Goal: Information Seeking & Learning: Learn about a topic

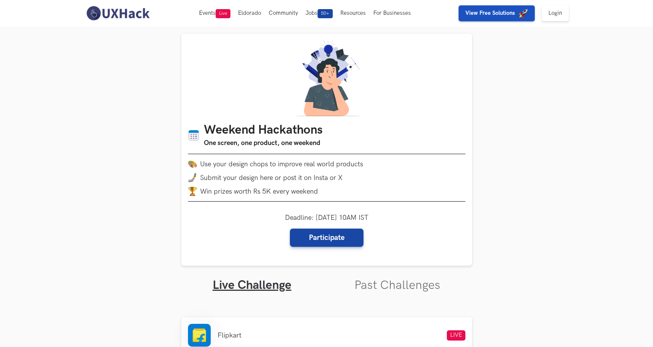
click at [522, 16] on img "button" at bounding box center [523, 13] width 9 height 9
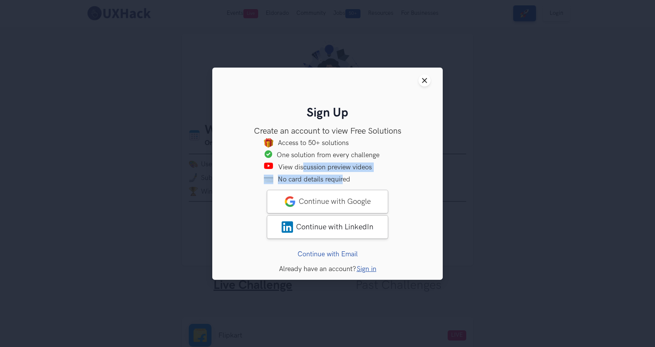
drag, startPoint x: 343, startPoint y: 175, endPoint x: 366, endPoint y: 173, distance: 22.9
click at [359, 175] on ul "Access to 50+ solutions One solution from every challenge View discussion previ…" at bounding box center [327, 161] width 206 height 46
click at [350, 152] on div "One solution from every challenge" at bounding box center [334, 154] width 114 height 9
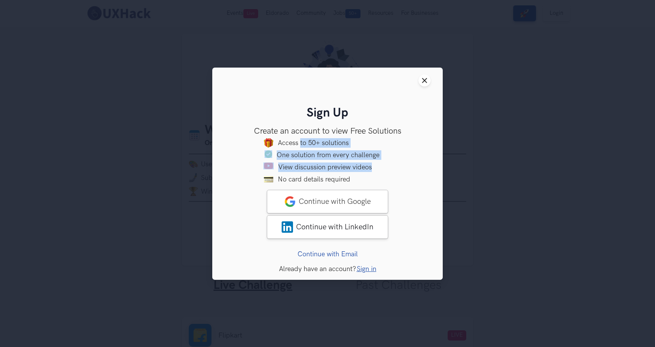
drag, startPoint x: 300, startPoint y: 143, endPoint x: 400, endPoint y: 168, distance: 103.3
click at [395, 168] on ul "Access to 50+ solutions One solution from every challenge View discussion previ…" at bounding box center [327, 161] width 206 height 46
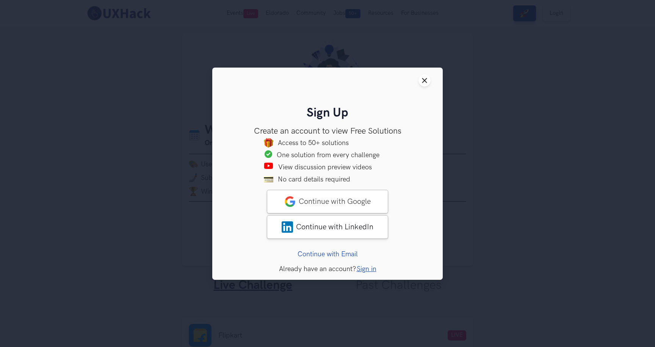
click at [418, 168] on li "View discussion preview videos" at bounding box center [327, 167] width 206 height 11
click at [421, 81] on button "Close modal window" at bounding box center [425, 80] width 12 height 12
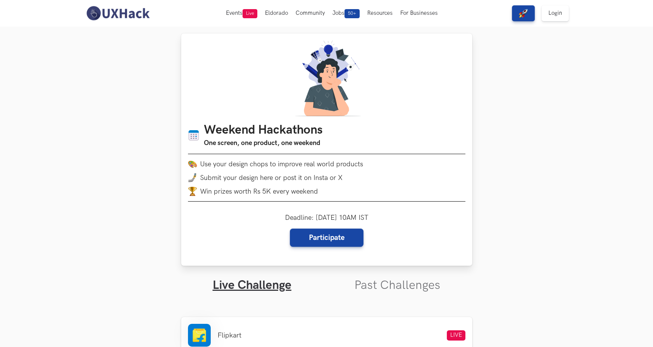
click at [275, 85] on div "Weekend Hackathons One screen, one product, one weekend Use your design chops t…" at bounding box center [326, 149] width 291 height 232
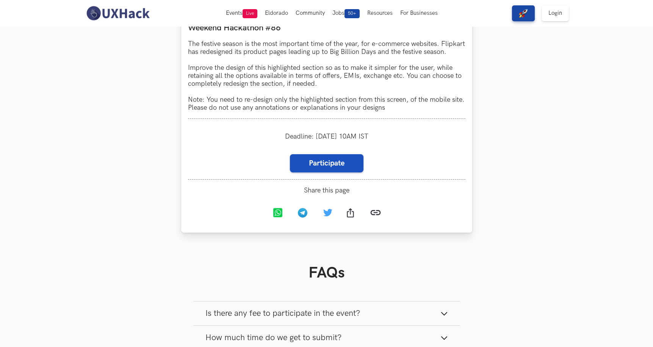
scroll to position [651, 0]
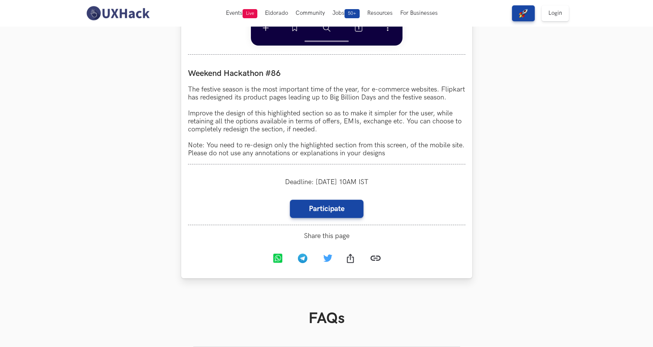
click at [279, 188] on div "Deadline: [DATE] 10AM IST" at bounding box center [327, 182] width 278 height 22
click at [259, 149] on p "The festive season is the most important time of the year, for e-commerce websi…" at bounding box center [327, 121] width 278 height 72
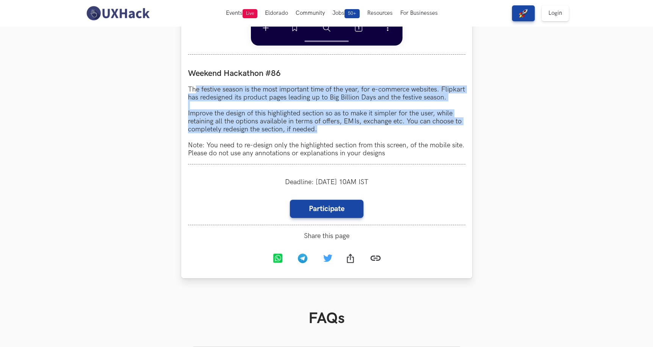
drag, startPoint x: 262, startPoint y: 101, endPoint x: 429, endPoint y: 141, distance: 172.0
click at [419, 135] on p "The festive season is the most important time of the year, for e-commerce websi…" at bounding box center [327, 121] width 278 height 72
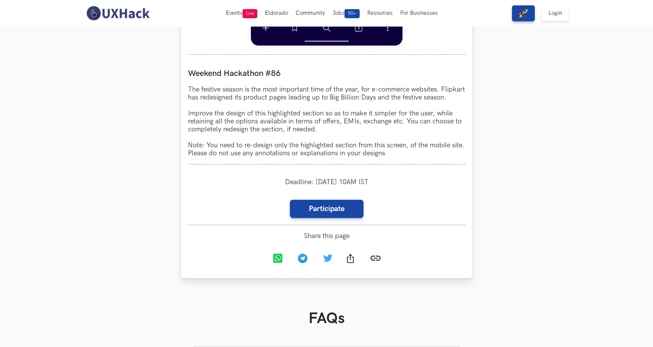
click at [432, 144] on p "The festive season is the most important time of the year, for e-commerce websi…" at bounding box center [327, 121] width 278 height 72
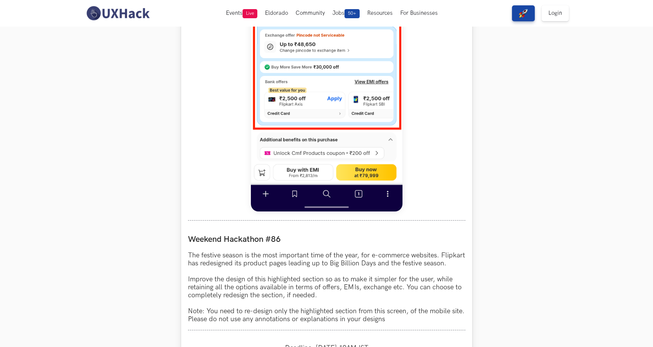
scroll to position [440, 0]
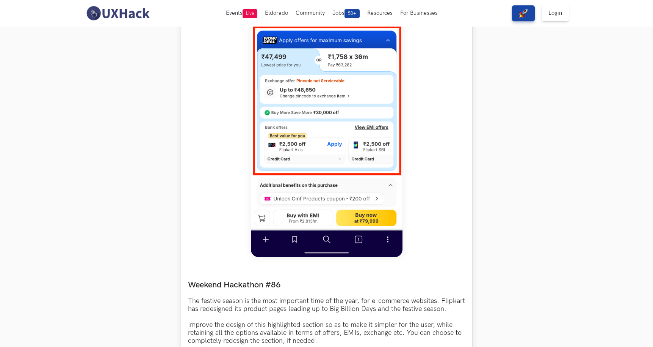
click at [320, 337] on p "The festive season is the most important time of the year, for e-commerce websi…" at bounding box center [327, 333] width 278 height 72
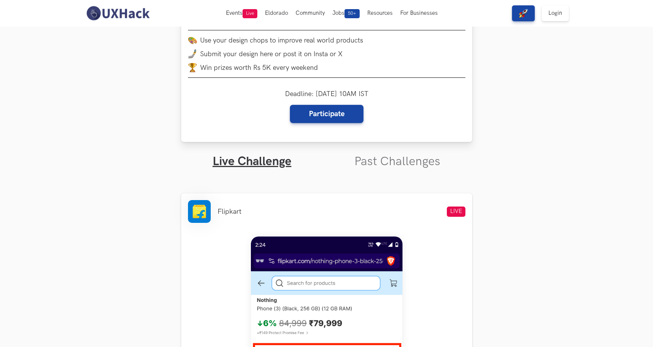
scroll to position [0, 0]
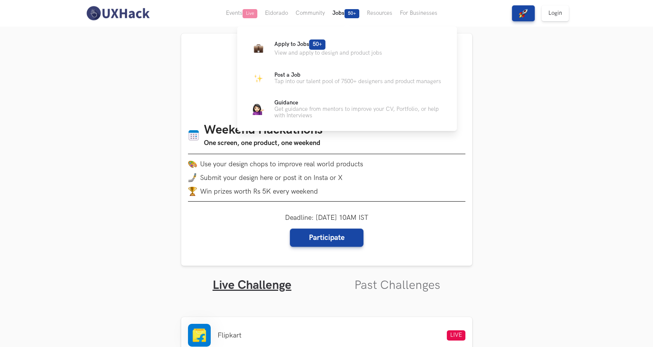
click at [344, 16] on button "Jobs 50+" at bounding box center [346, 13] width 35 height 27
